Goal: Information Seeking & Learning: Learn about a topic

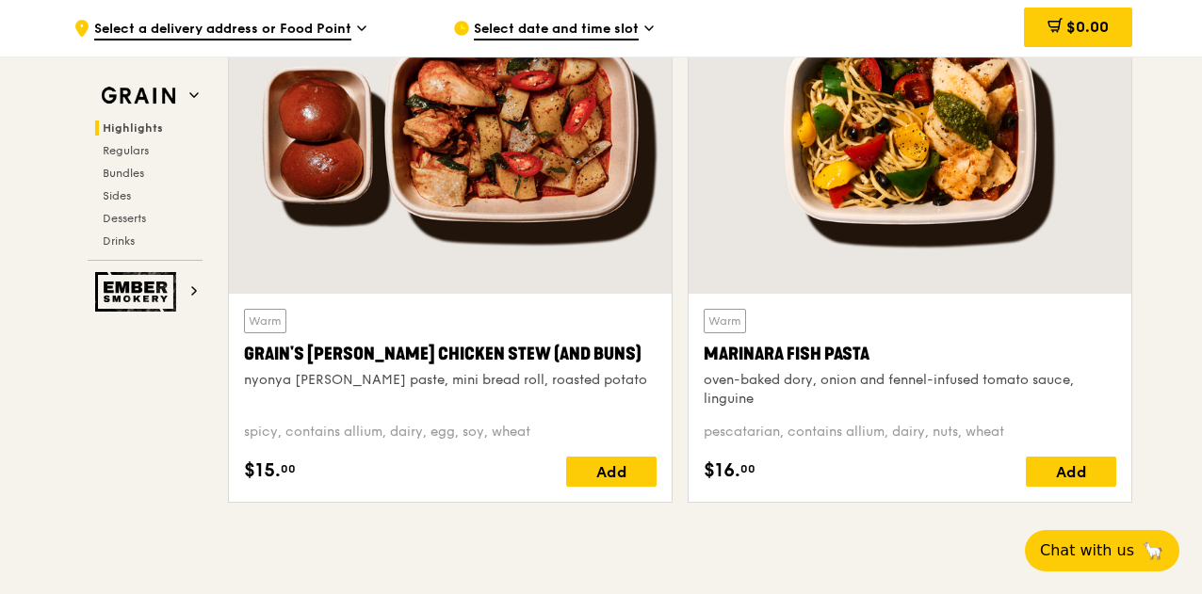
scroll to position [942, 0]
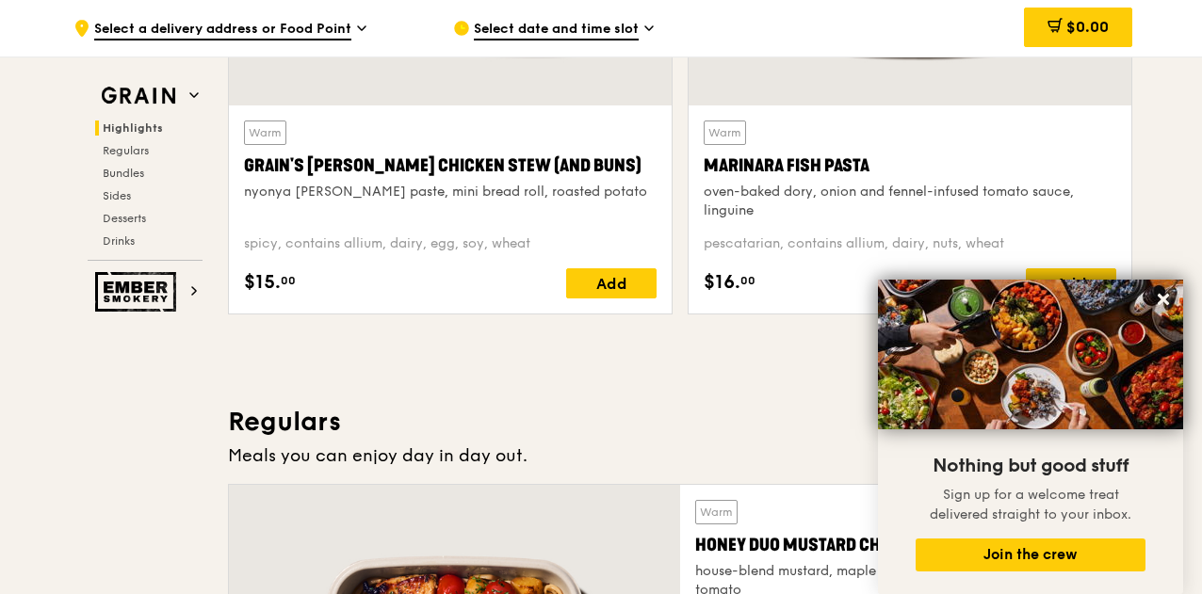
drag, startPoint x: 752, startPoint y: 411, endPoint x: 774, endPoint y: 413, distance: 22.7
click at [1170, 296] on icon at bounding box center [1163, 299] width 17 height 17
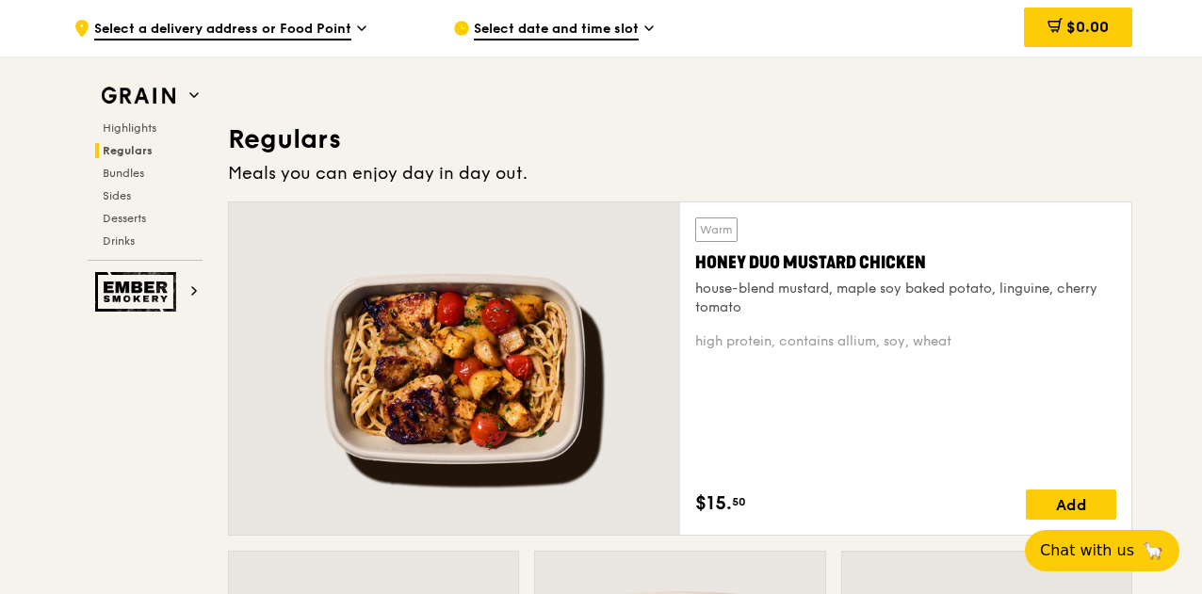
scroll to position [1602, 0]
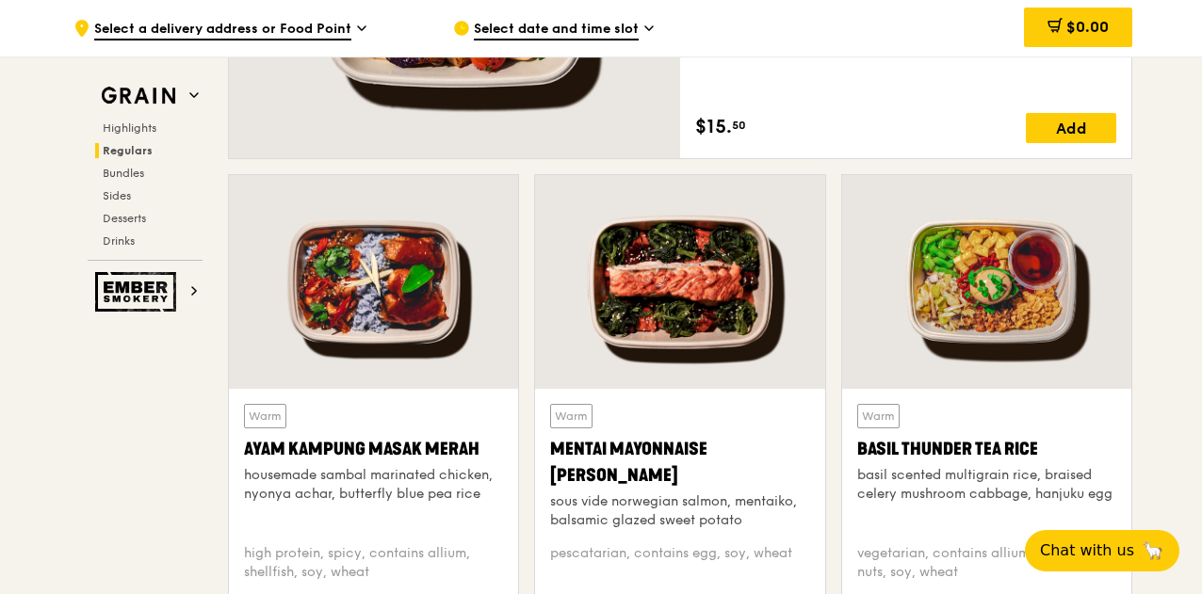
click at [676, 302] on div at bounding box center [679, 282] width 289 height 214
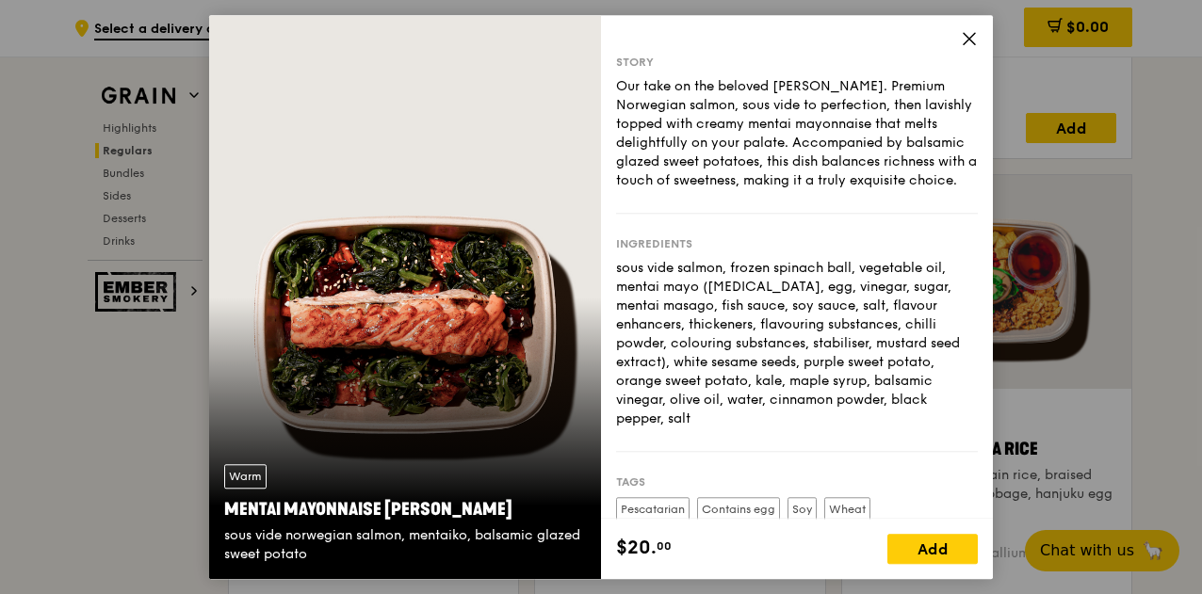
click at [971, 29] on div "Story Our take on the beloved mentaiko salmon. Premium Norwegian salmon, sous v…" at bounding box center [797, 267] width 392 height 504
click at [969, 41] on icon at bounding box center [969, 38] width 17 height 17
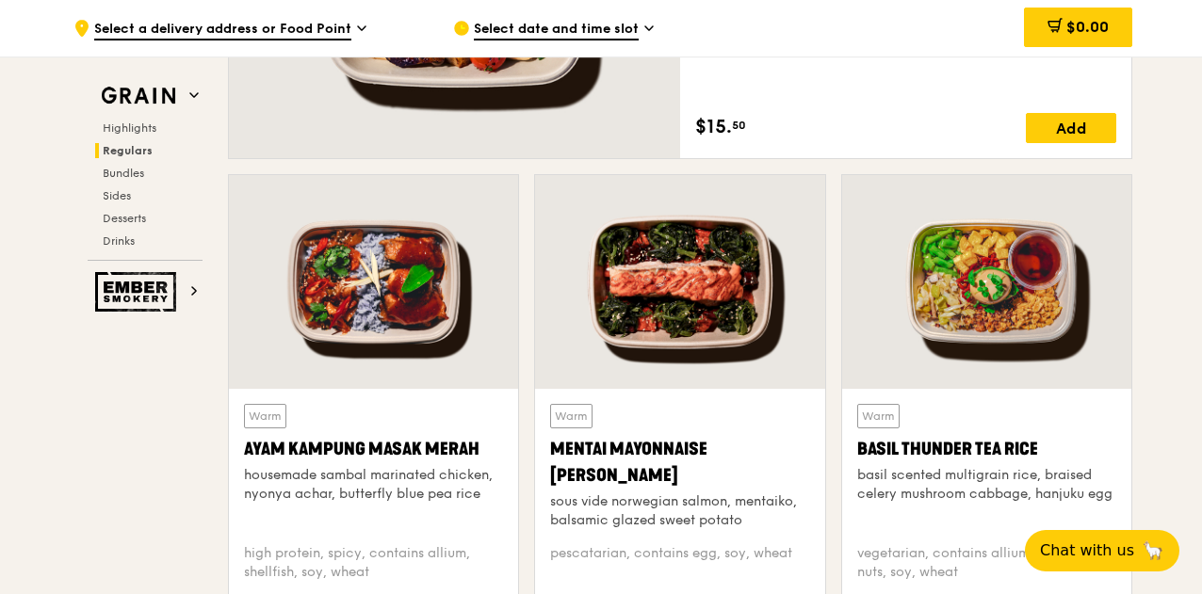
click at [352, 330] on div at bounding box center [373, 282] width 289 height 214
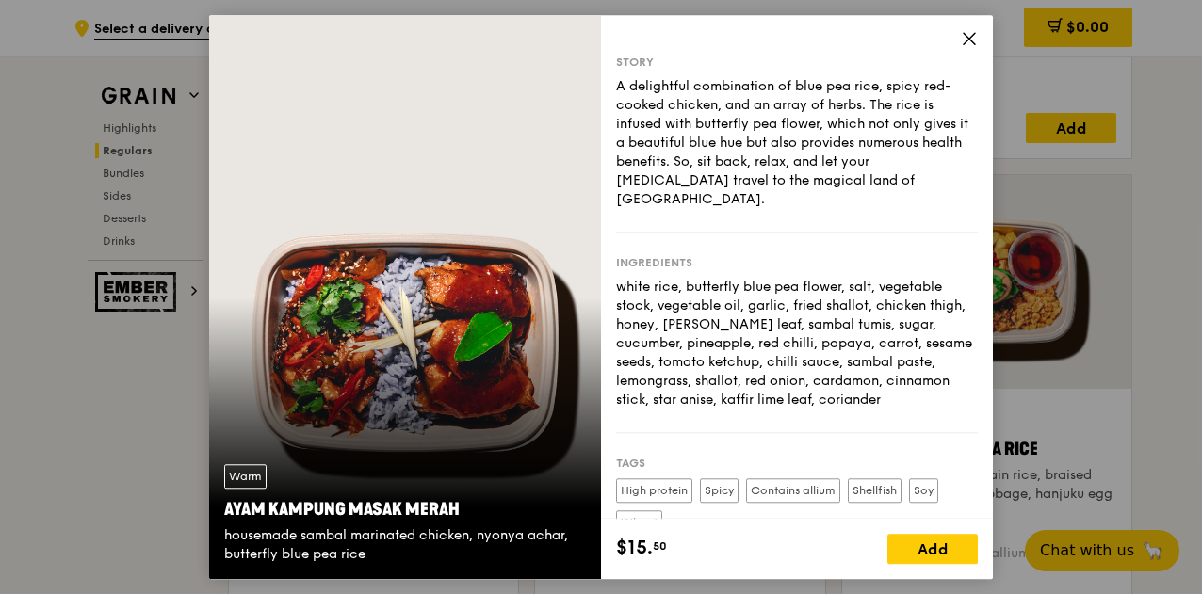
click at [959, 34] on div "Story A delightful combination of blue pea rice, spicy red-cooked chicken, and …" at bounding box center [797, 267] width 392 height 504
click at [972, 35] on icon at bounding box center [969, 38] width 11 height 11
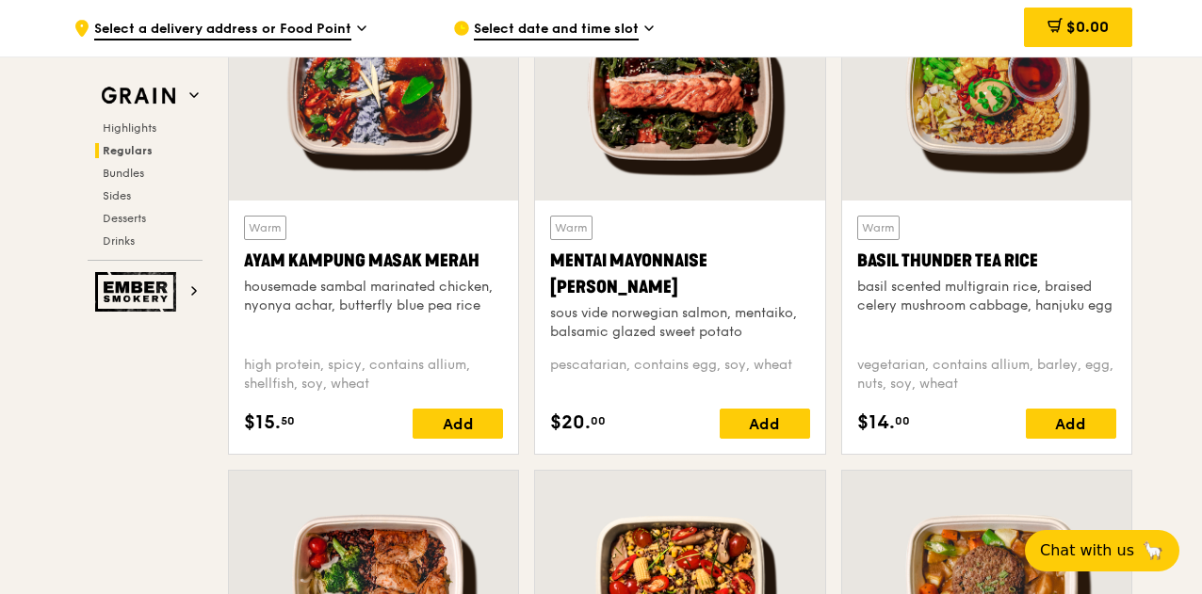
scroll to position [2073, 0]
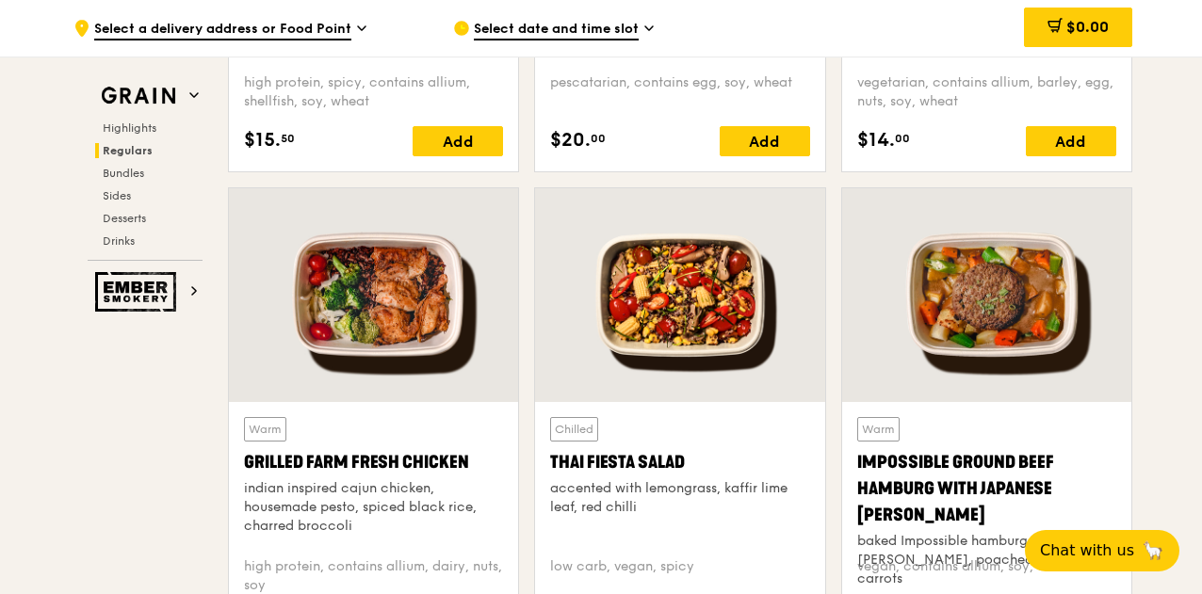
click at [480, 351] on div at bounding box center [373, 295] width 289 height 214
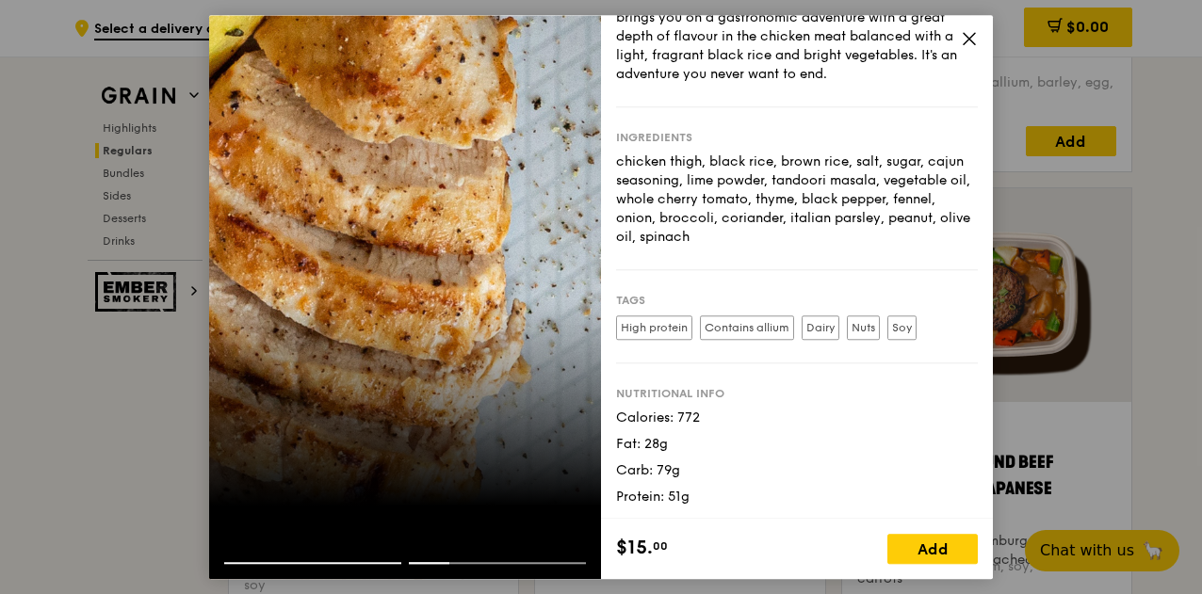
scroll to position [1790, 0]
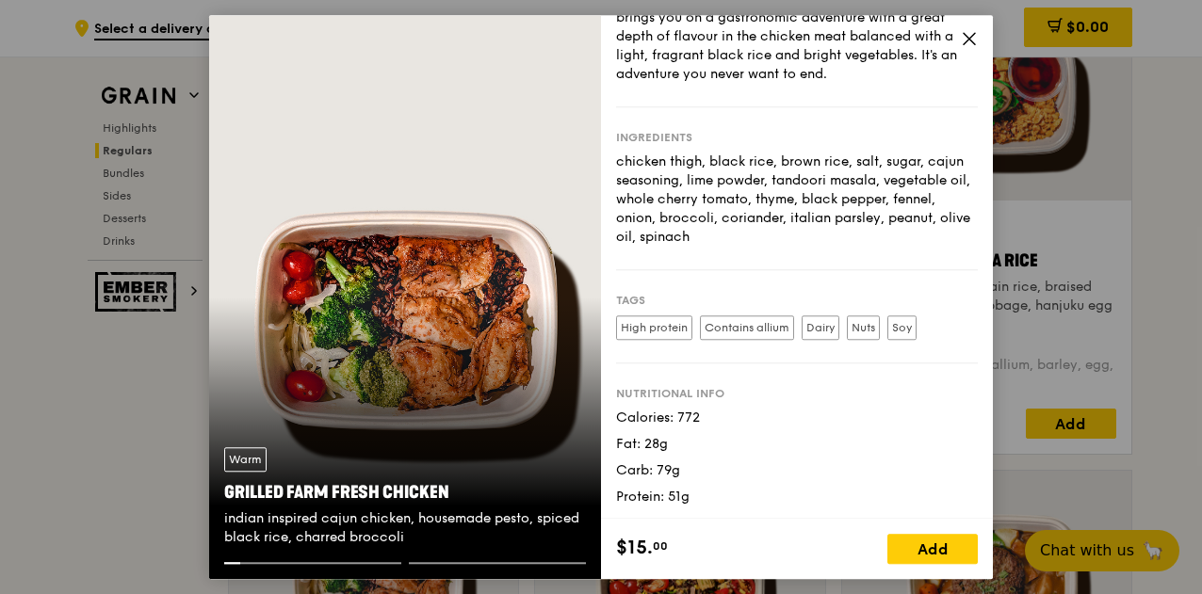
click at [962, 42] on icon at bounding box center [969, 38] width 17 height 17
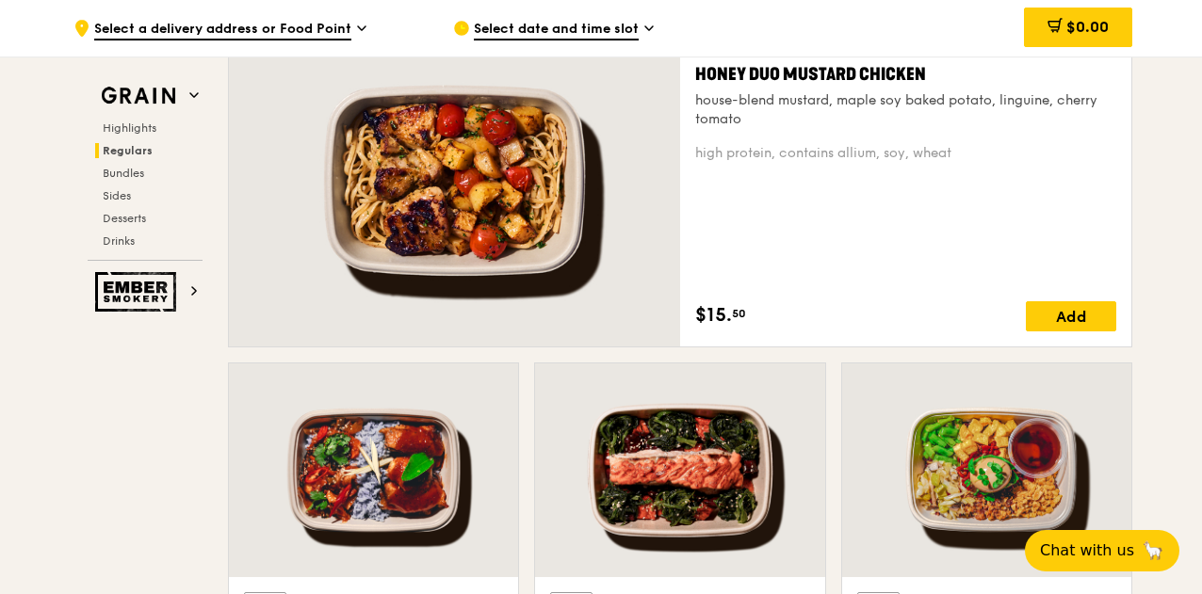
scroll to position [1225, 0]
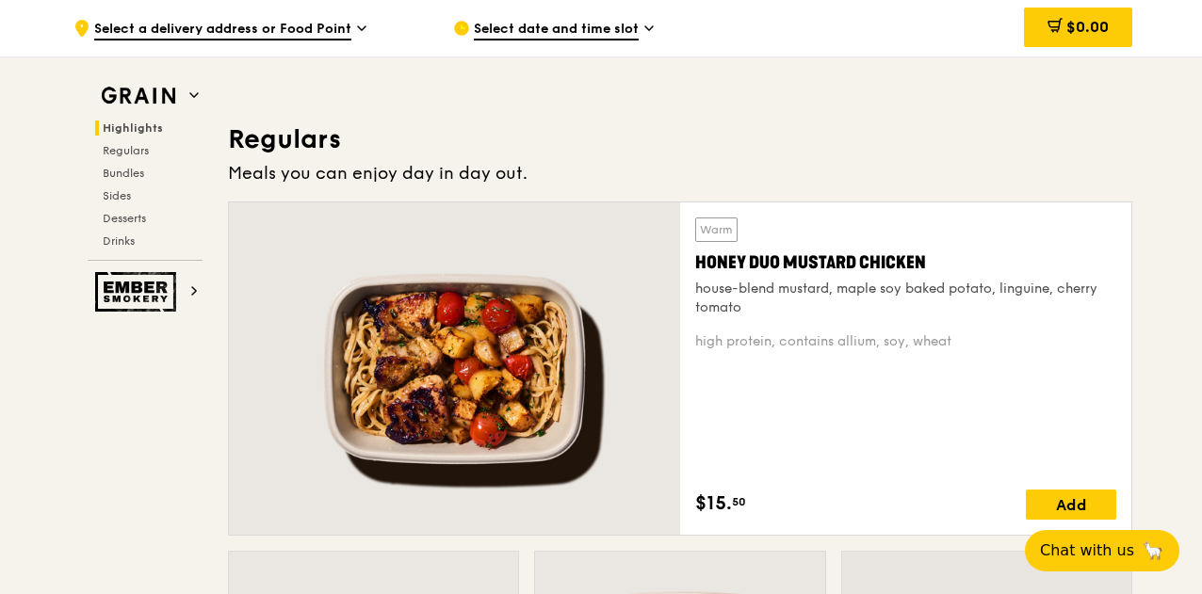
click at [560, 427] on div at bounding box center [454, 369] width 451 height 333
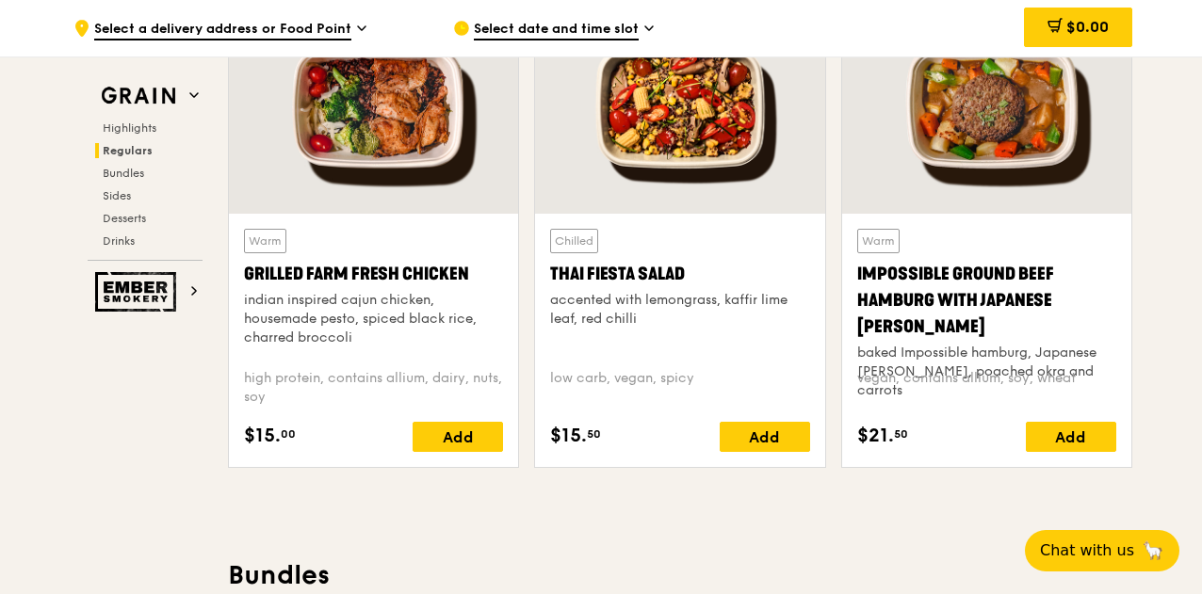
scroll to position [2073, 0]
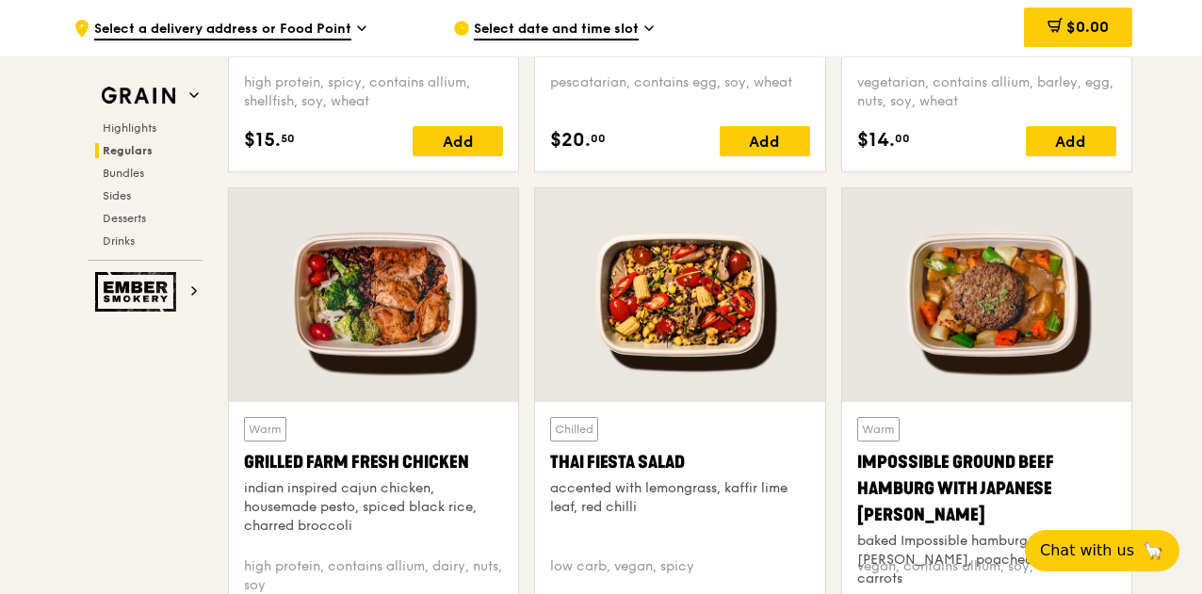
click at [239, 473] on div "Warm Grilled Farm Fresh Chicken indian inspired cajun chicken, housemade pesto,…" at bounding box center [373, 528] width 289 height 253
drag, startPoint x: 465, startPoint y: 468, endPoint x: 246, endPoint y: 457, distance: 219.8
click at [246, 457] on div "Warm Grilled Farm Fresh Chicken indian inspired cajun chicken, housemade pesto,…" at bounding box center [373, 479] width 259 height 125
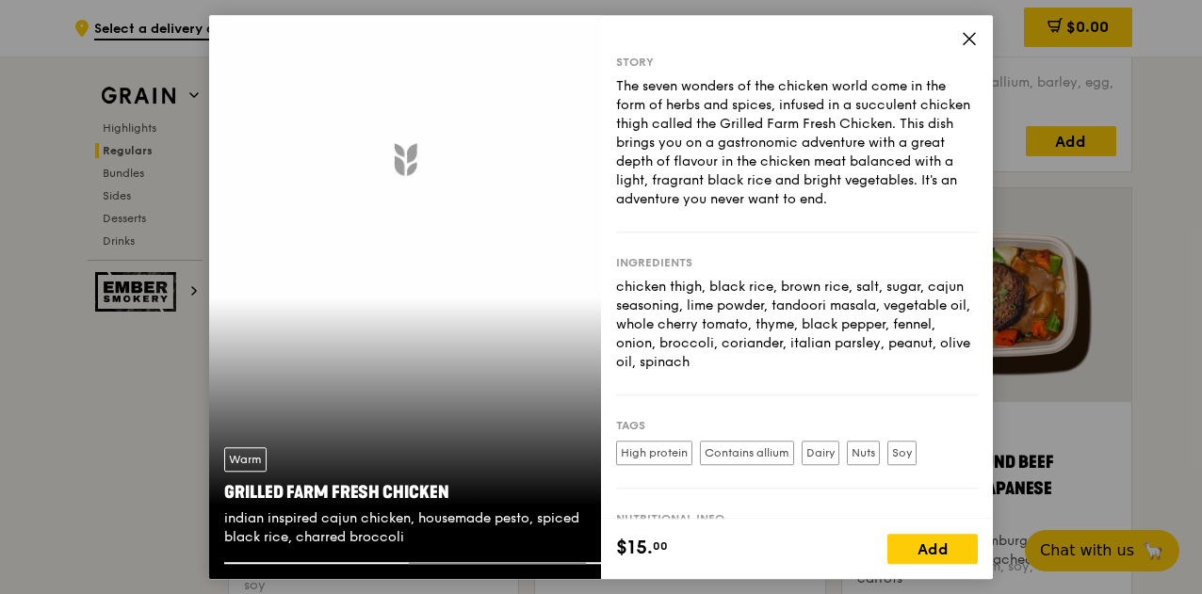
copy div "Grilled Farm Fresh Chicken"
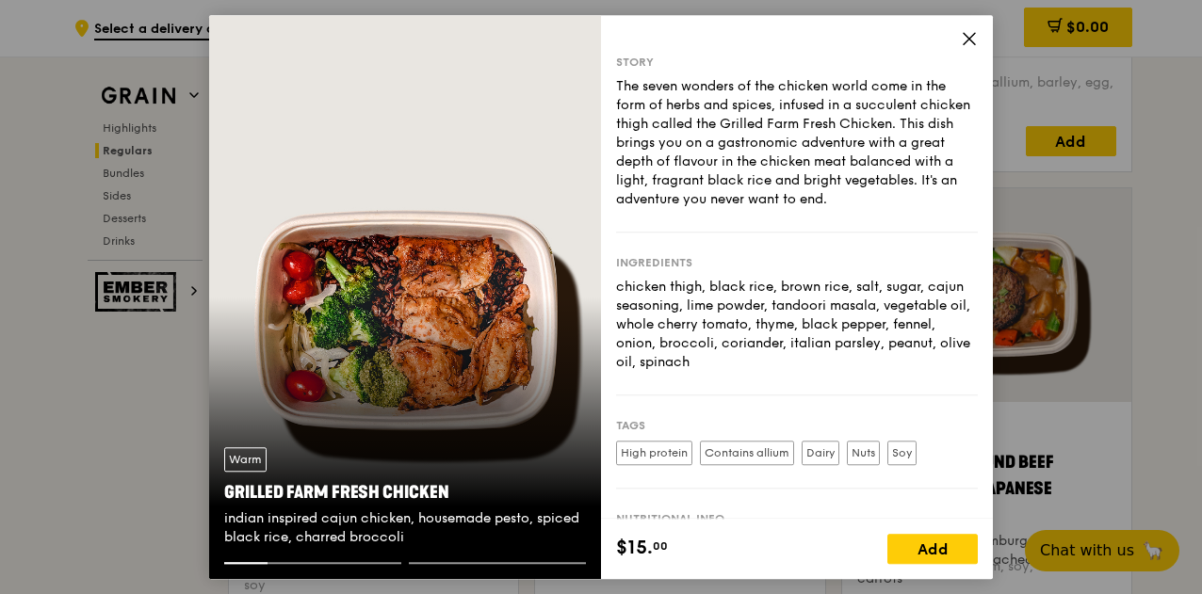
scroll to position [125, 0]
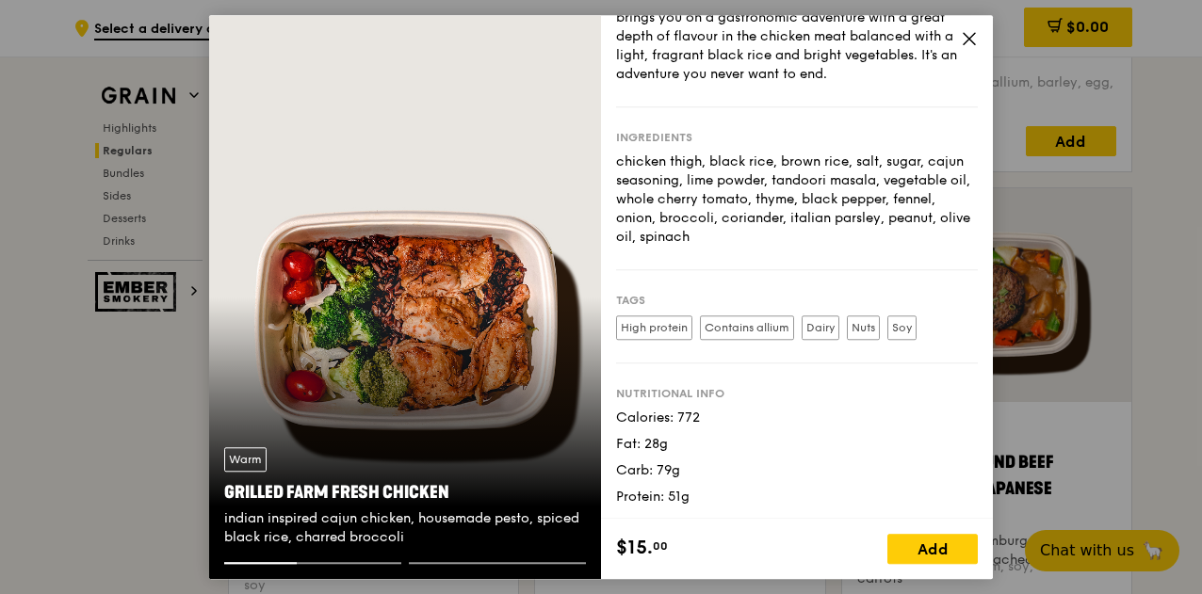
drag, startPoint x: 442, startPoint y: 487, endPoint x: 225, endPoint y: 495, distance: 216.8
click at [225, 495] on div "Grilled Farm Fresh Chicken" at bounding box center [405, 493] width 362 height 26
copy div "Grilled Farm Fresh Chicken"
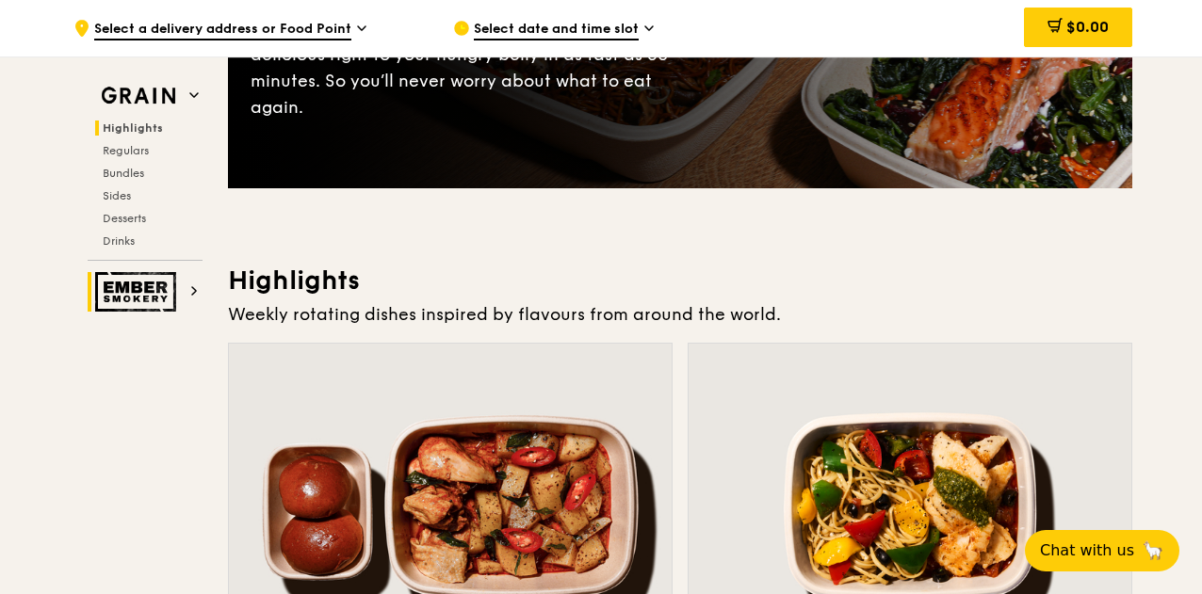
scroll to position [94, 0]
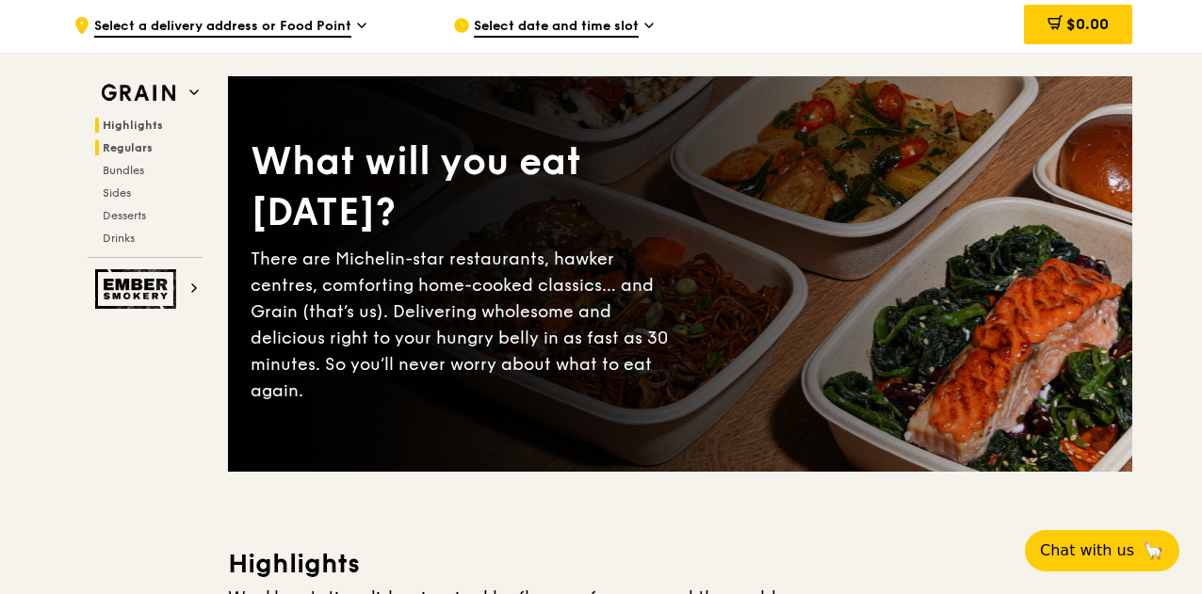
click at [137, 155] on span "Regulars" at bounding box center [128, 147] width 50 height 13
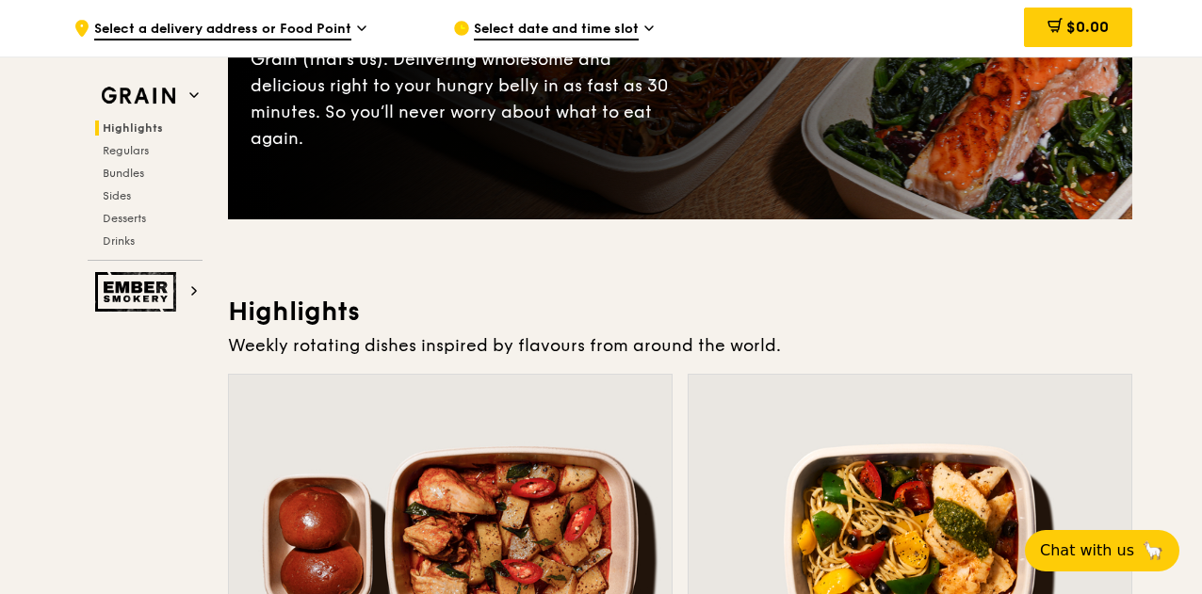
scroll to position [628, 0]
